Goal: Information Seeking & Learning: Find specific fact

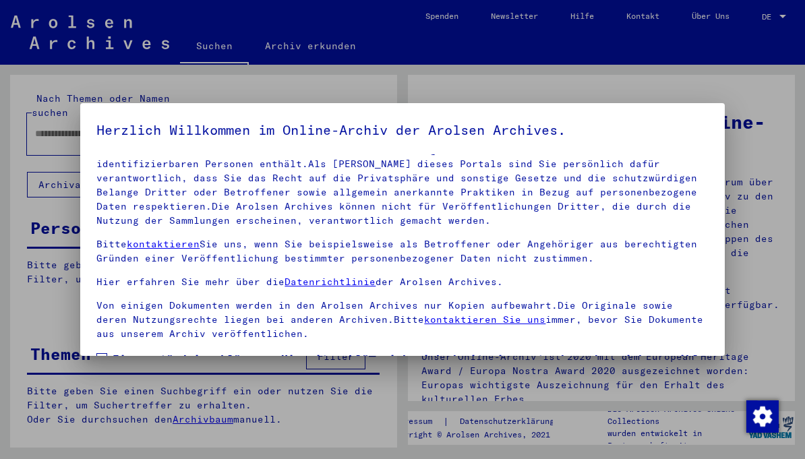
scroll to position [16, 0]
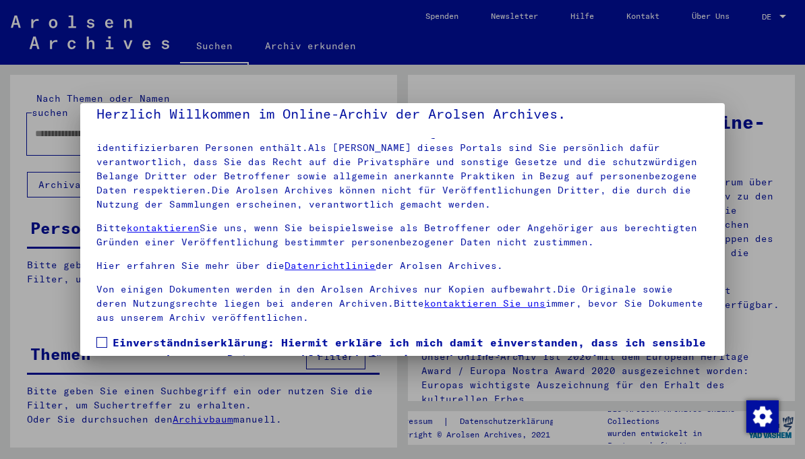
click at [108, 339] on label "Einverständniserklärung: Hiermit erkläre ich mich damit einverstanden, dass ich…" at bounding box center [402, 375] width 612 height 81
click at [538, 226] on p "Bitte kontaktieren Sie uns, wenn Sie beispielsweise als Betroffener oder Angehö…" at bounding box center [402, 235] width 612 height 28
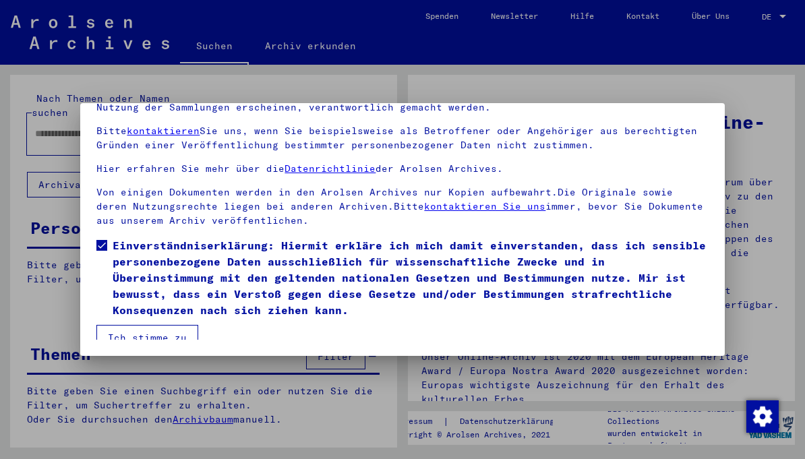
scroll to position [124, 0]
click at [160, 328] on button "Ich stimme zu" at bounding box center [147, 338] width 102 height 26
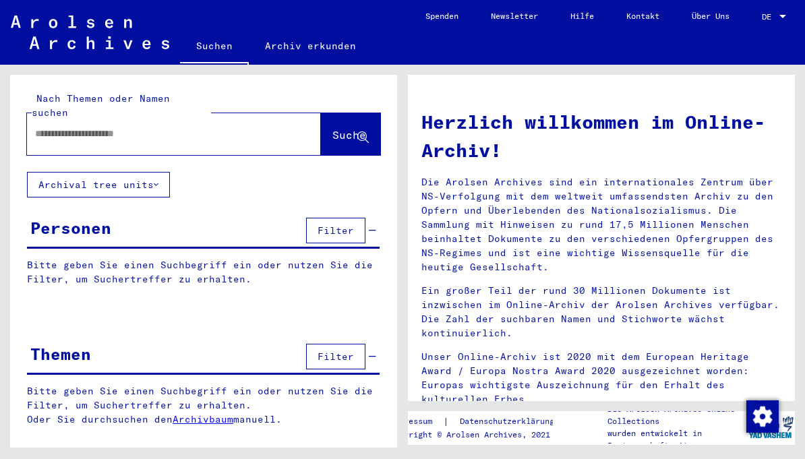
click at [231, 127] on input "text" at bounding box center [157, 134] width 245 height 14
type input "*********"
click at [340, 128] on span "Suche" at bounding box center [349, 134] width 34 height 13
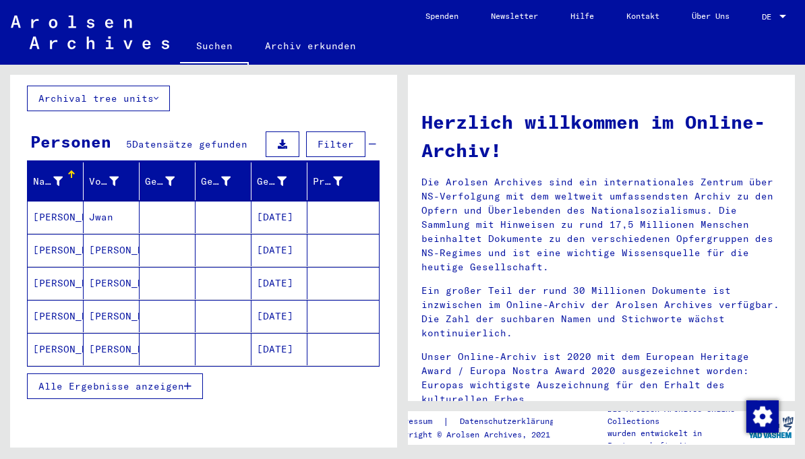
scroll to position [87, 0]
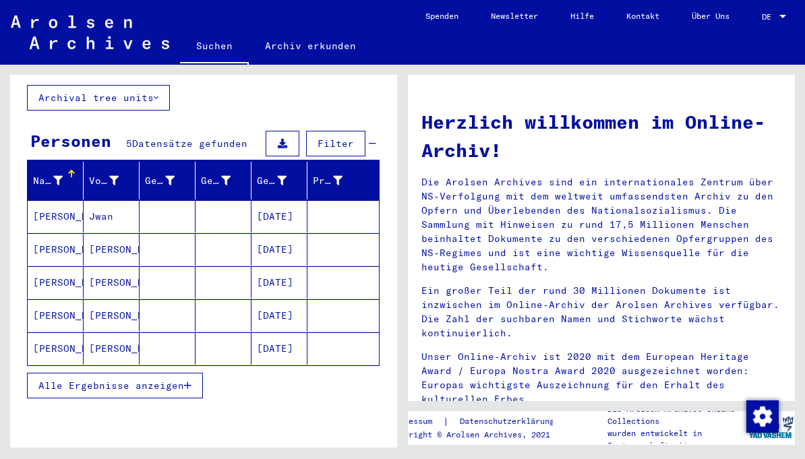
click at [70, 304] on mat-cell "[PERSON_NAME]" at bounding box center [56, 315] width 56 height 32
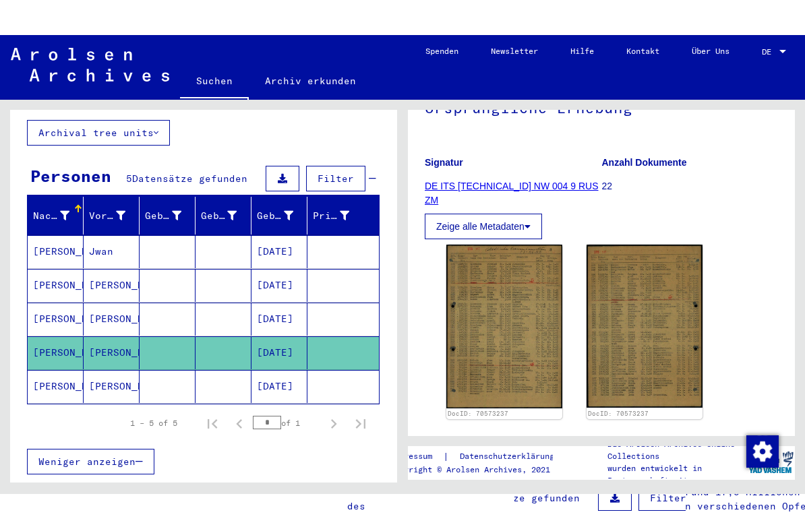
scroll to position [154, 0]
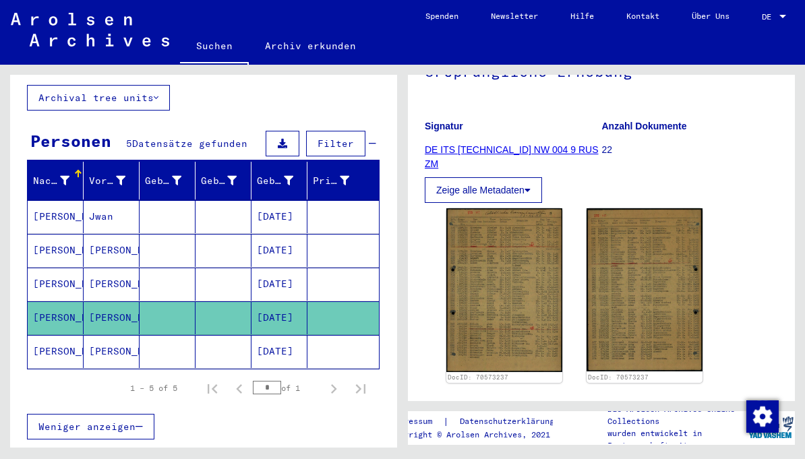
click at [515, 274] on img at bounding box center [504, 289] width 116 height 163
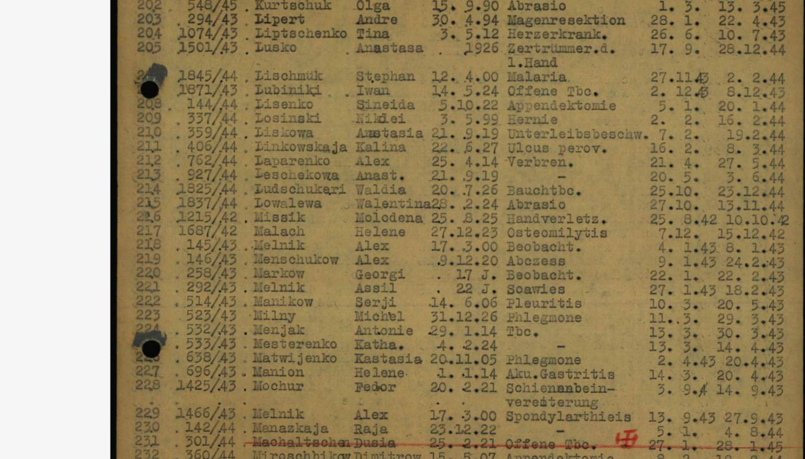
scroll to position [78, 0]
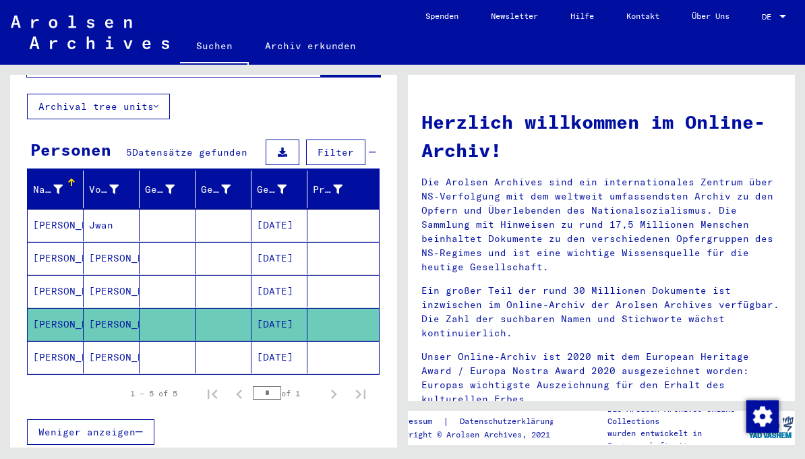
click at [299, 344] on mat-cell "[DATE]" at bounding box center [280, 357] width 56 height 32
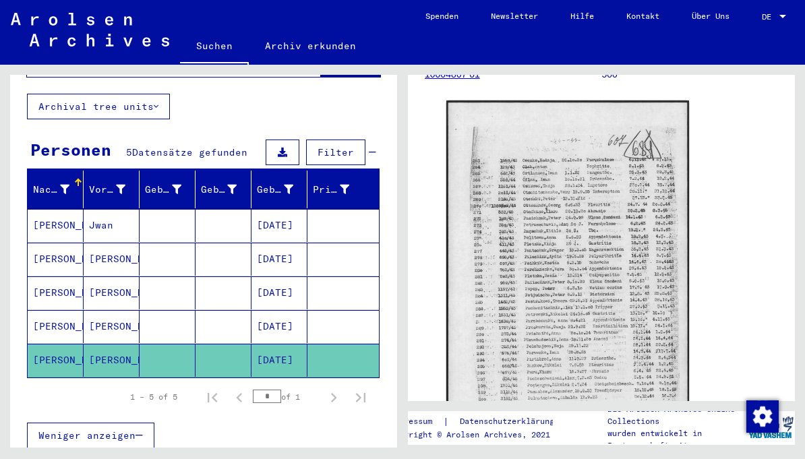
scroll to position [231, 0]
click at [586, 231] on img at bounding box center [567, 271] width 243 height 343
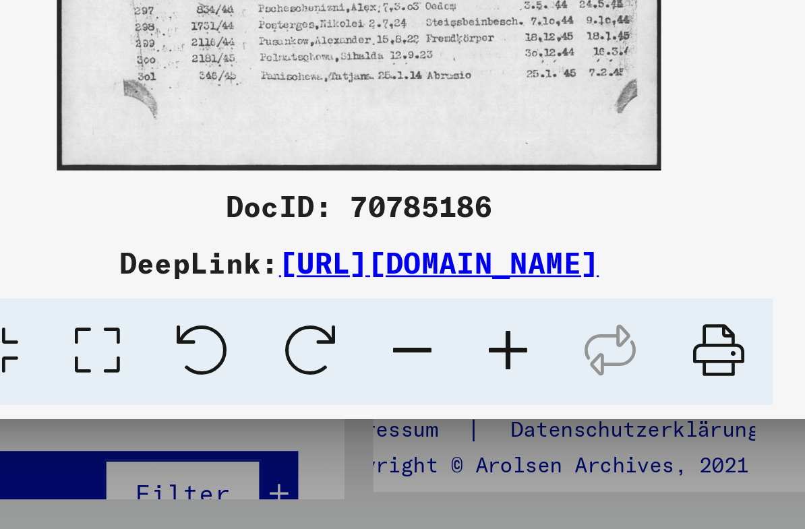
click at [519, 442] on icon at bounding box center [539, 462] width 41 height 41
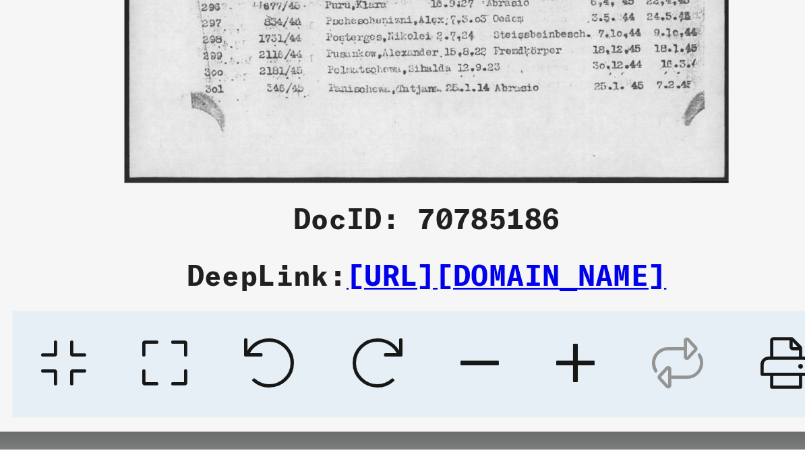
scroll to position [47, 0]
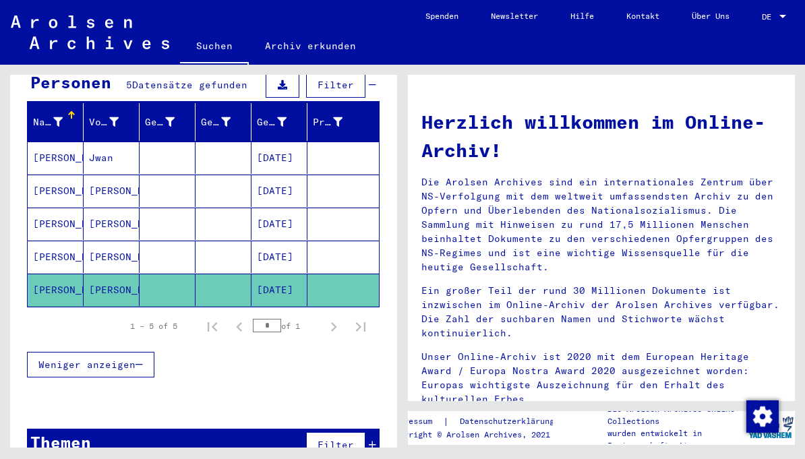
scroll to position [145, 0]
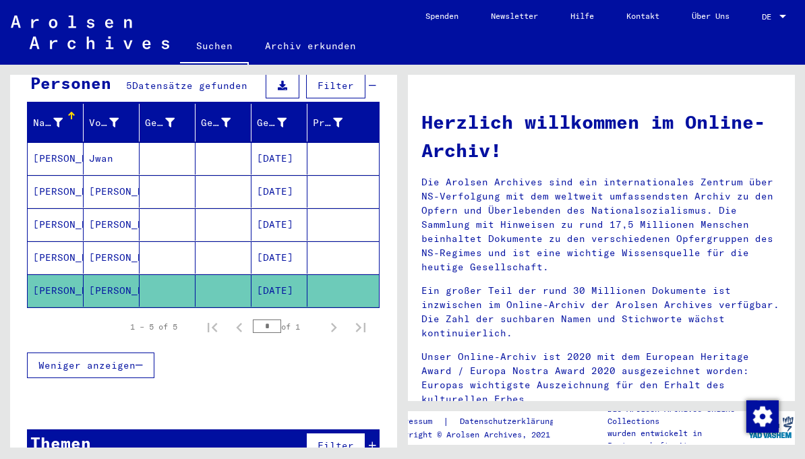
click at [72, 244] on mat-cell "[PERSON_NAME]" at bounding box center [56, 257] width 56 height 32
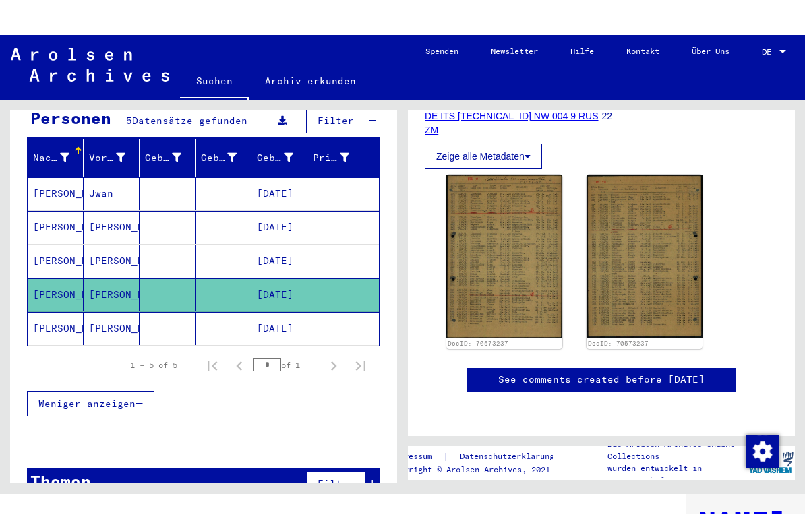
scroll to position [285, 0]
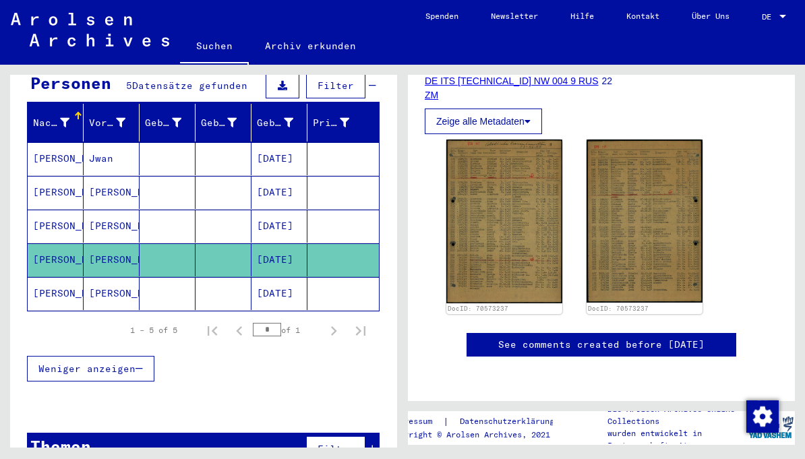
click at [521, 150] on img at bounding box center [504, 221] width 116 height 163
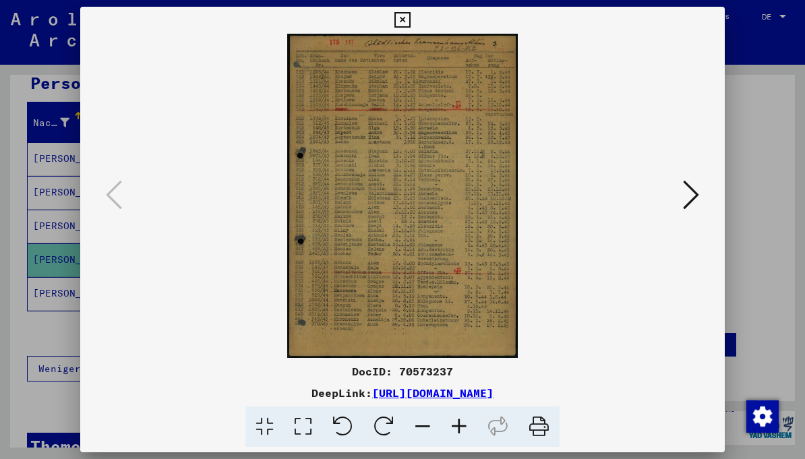
click at [695, 189] on icon at bounding box center [691, 195] width 16 height 32
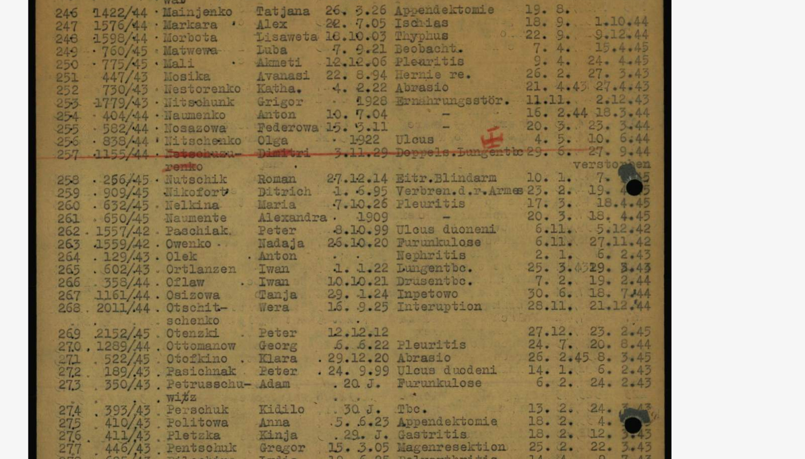
scroll to position [78, 0]
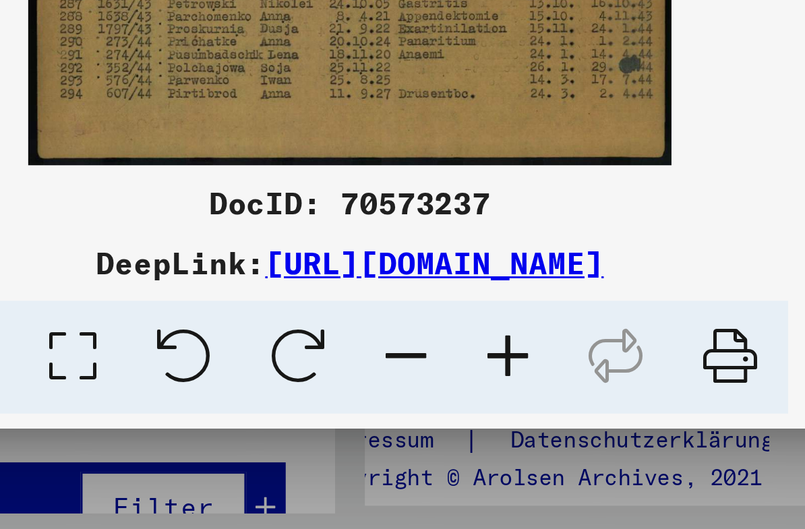
click at [519, 442] on icon at bounding box center [539, 462] width 41 height 41
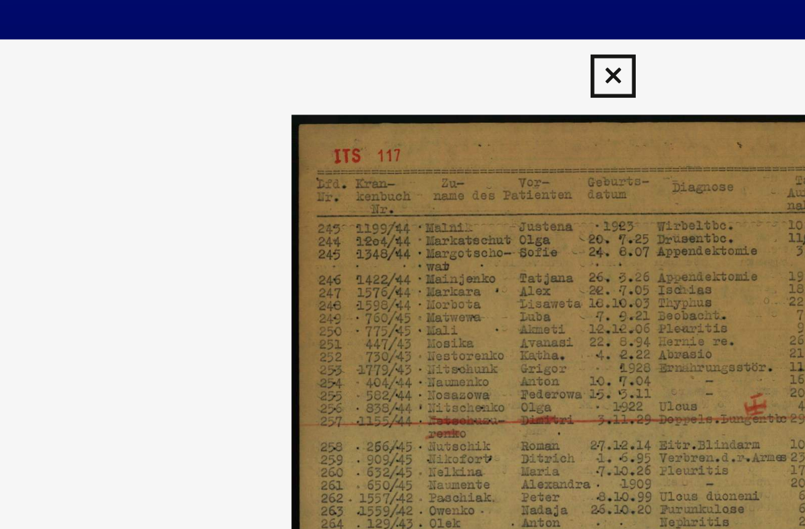
click at [203, 89] on img at bounding box center [402, 231] width 552 height 324
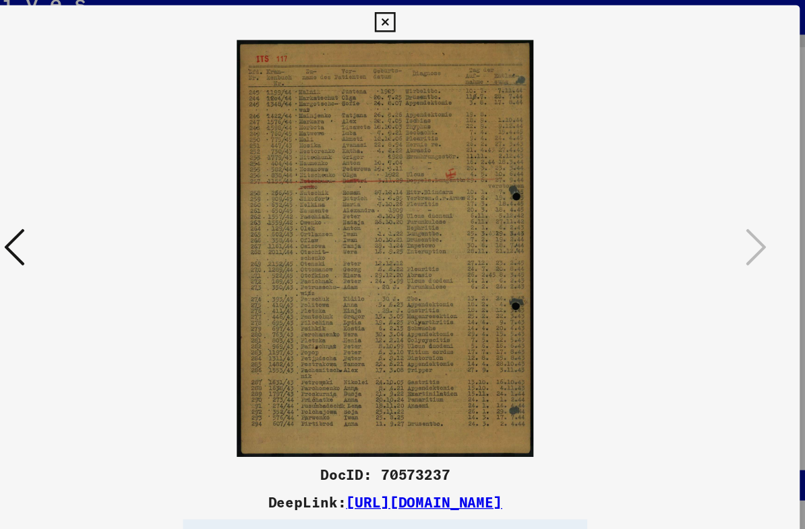
click at [106, 214] on icon at bounding box center [114, 230] width 16 height 32
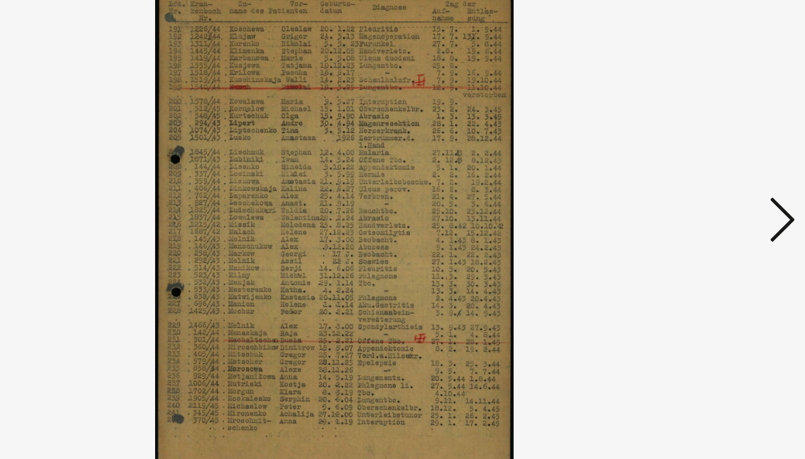
click at [683, 179] on icon at bounding box center [691, 195] width 16 height 32
